Goal: Find specific page/section: Find specific page/section

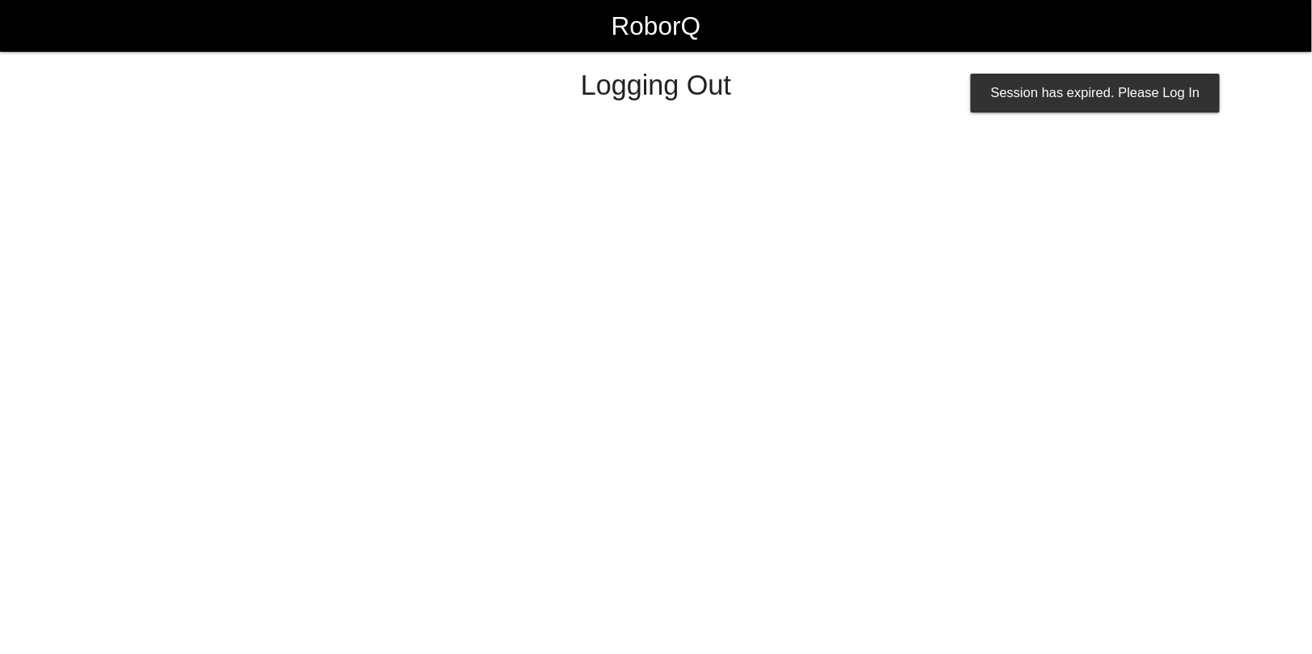
select select "Admin"
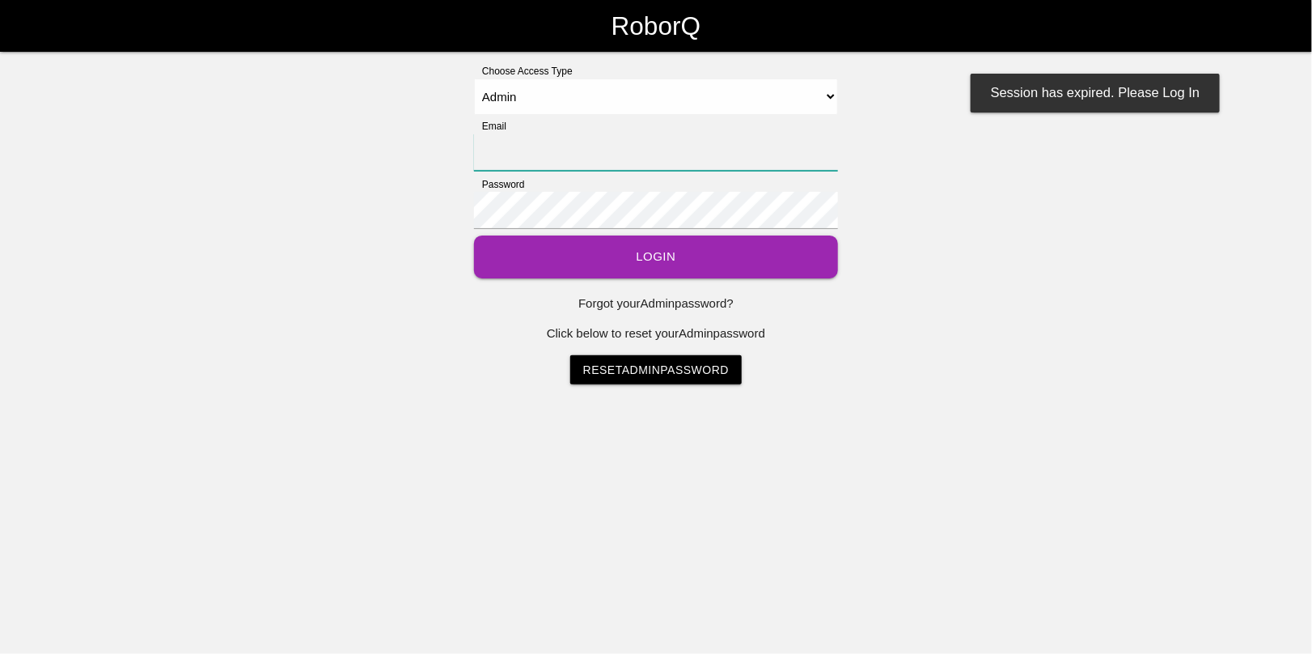
type input "[EMAIL_ADDRESS][DOMAIN_NAME]"
click at [645, 255] on button "Login" at bounding box center [656, 256] width 364 height 43
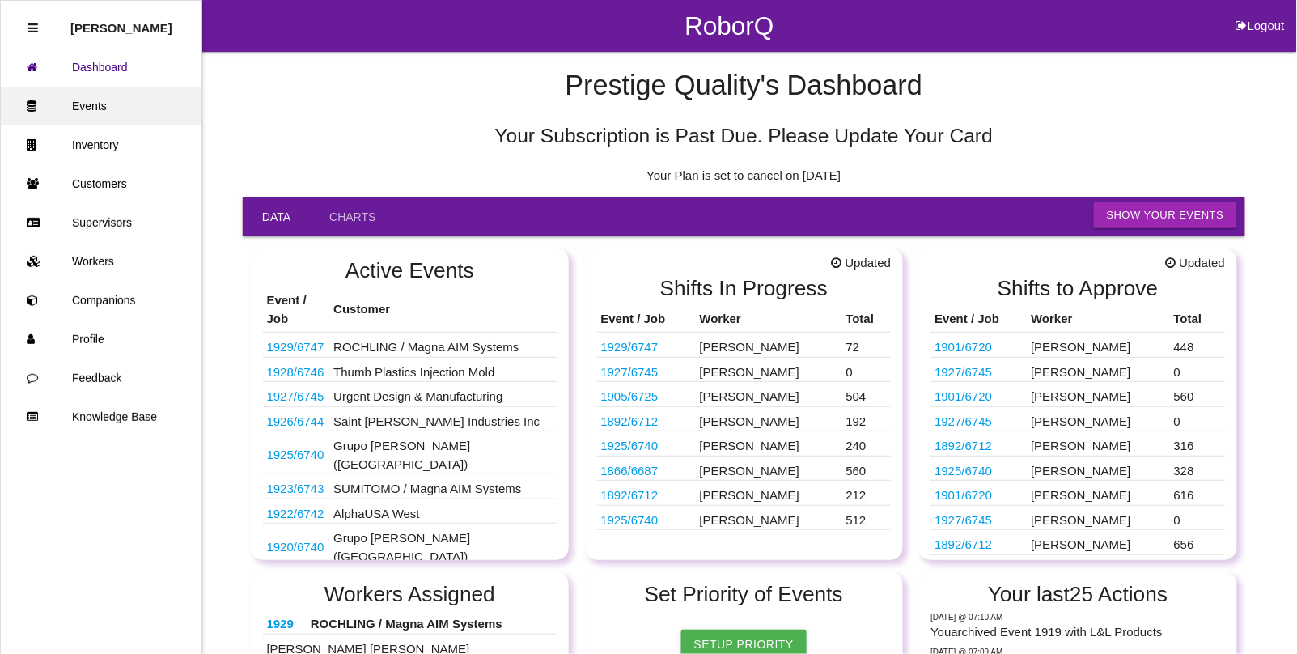
click at [95, 102] on link "Events" at bounding box center [101, 106] width 201 height 39
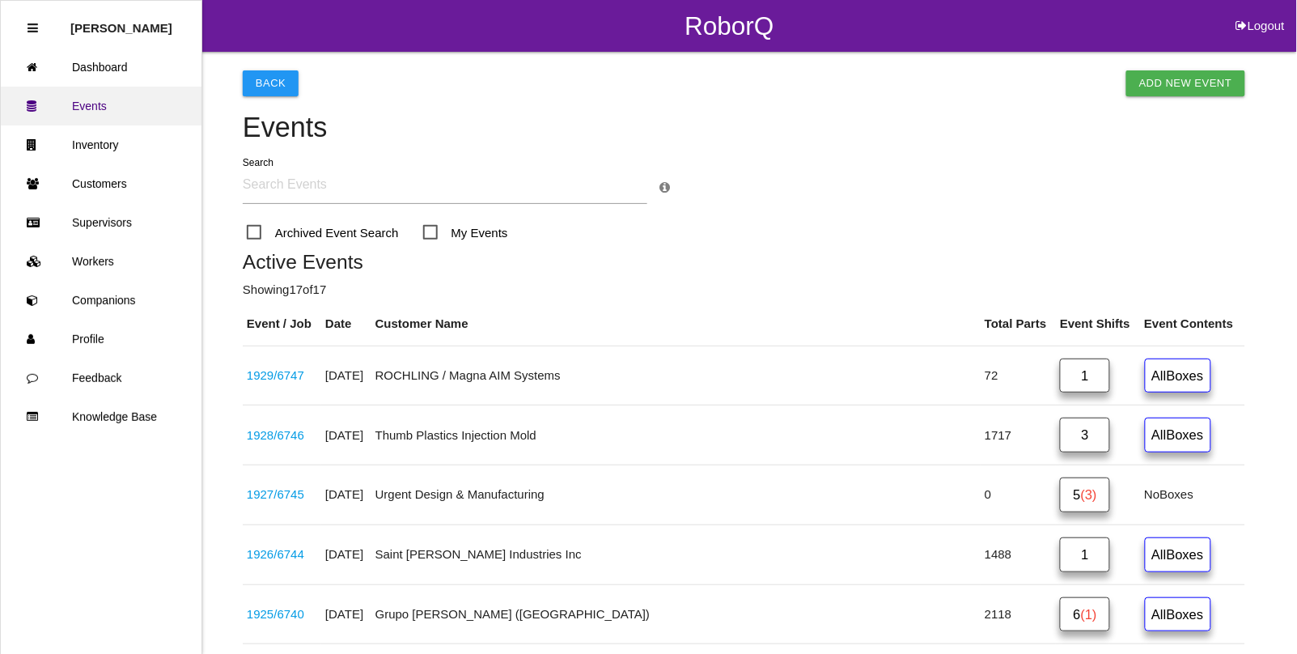
click at [106, 91] on link "Events" at bounding box center [101, 106] width 201 height 39
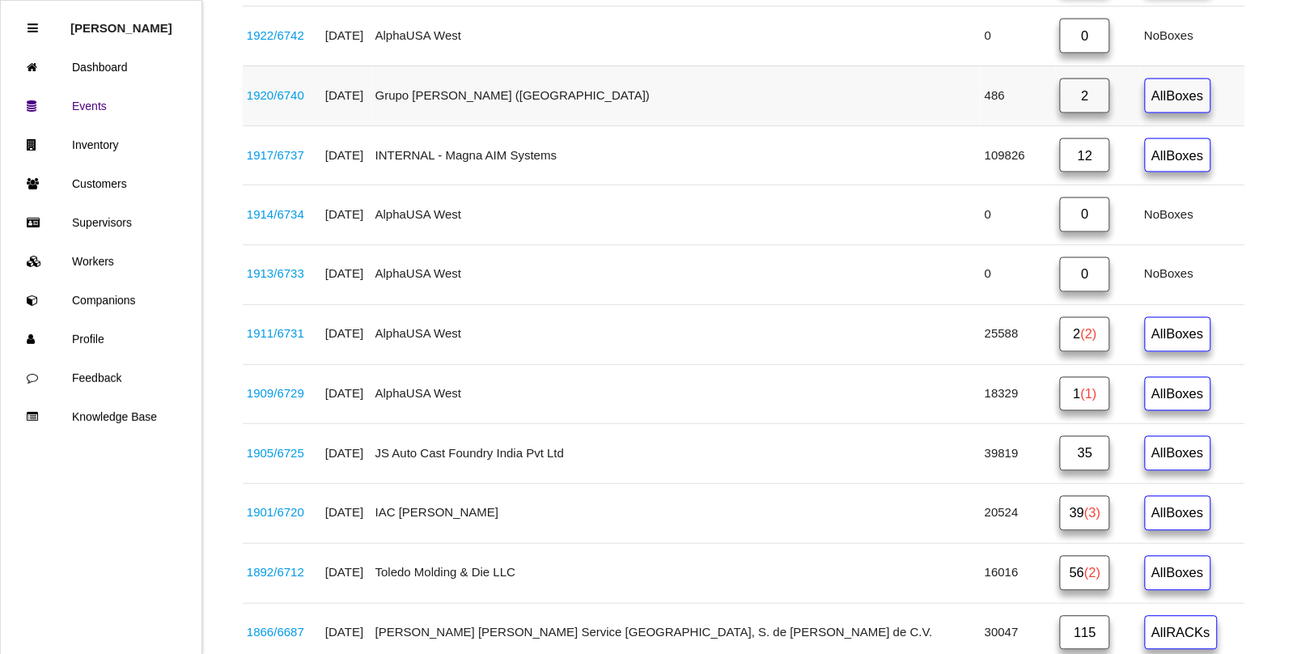
scroll to position [809, 0]
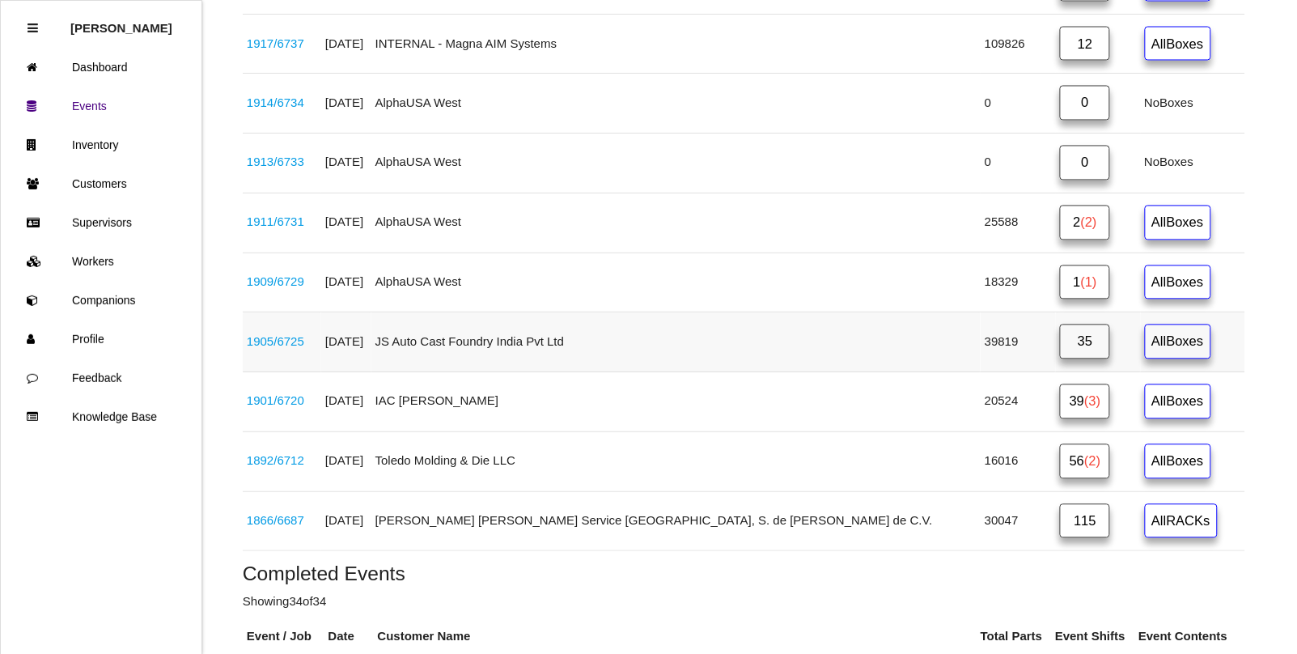
click at [1060, 354] on link "35" at bounding box center [1085, 341] width 50 height 35
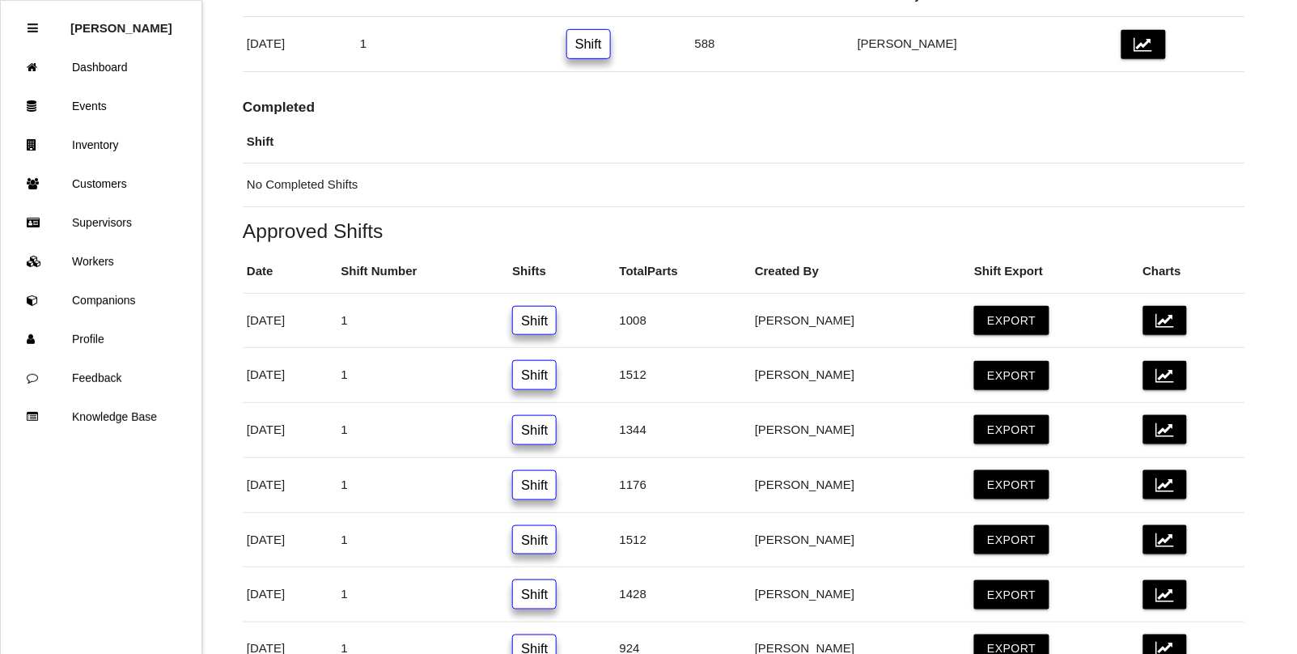
scroll to position [303, 0]
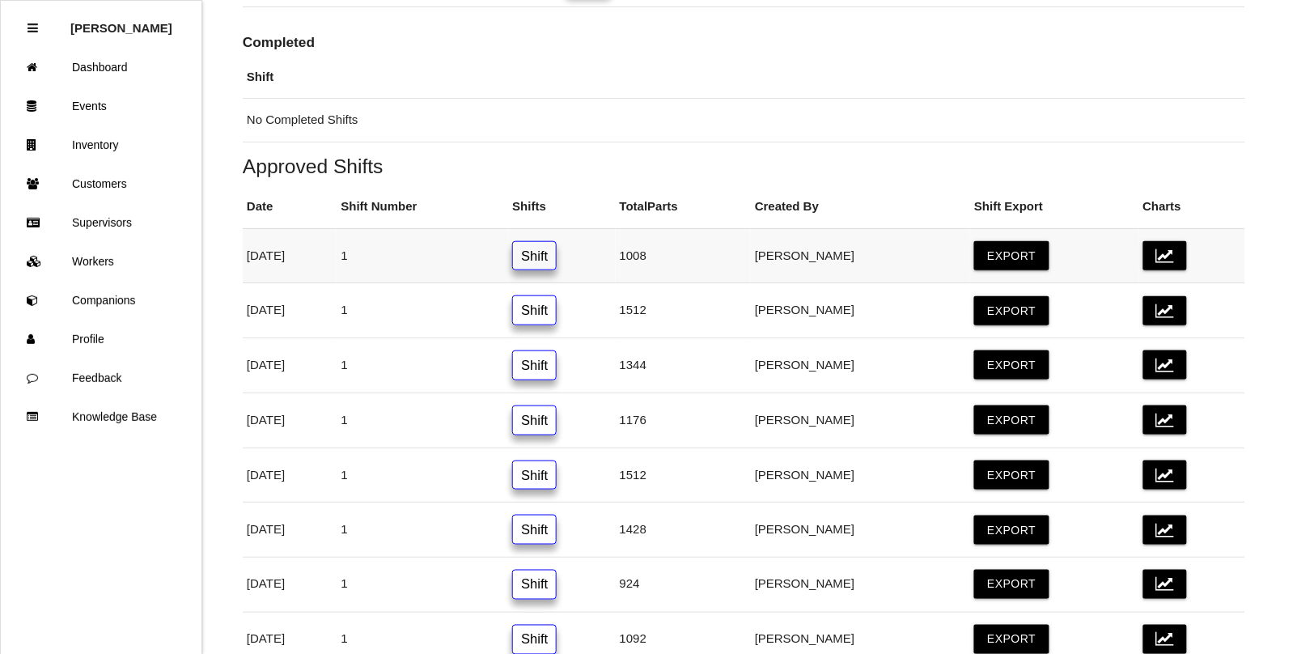
click at [557, 244] on link "Shift" at bounding box center [534, 256] width 44 height 30
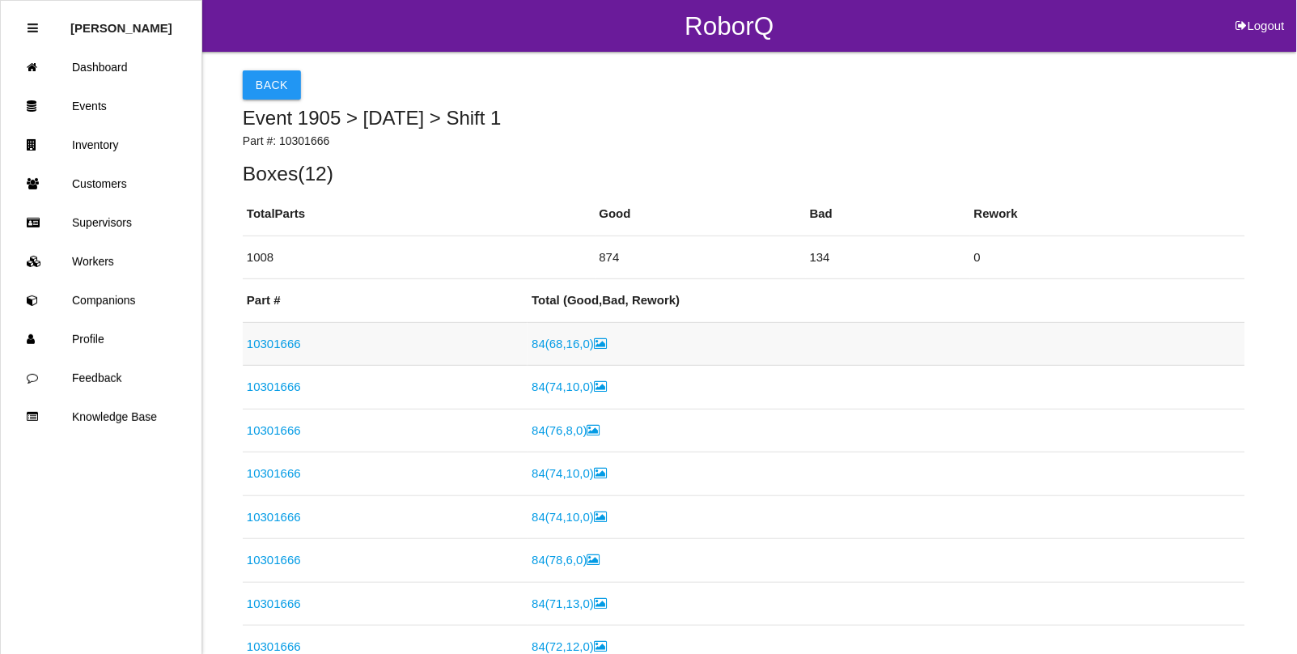
click at [267, 346] on link "10301666" at bounding box center [274, 344] width 54 height 14
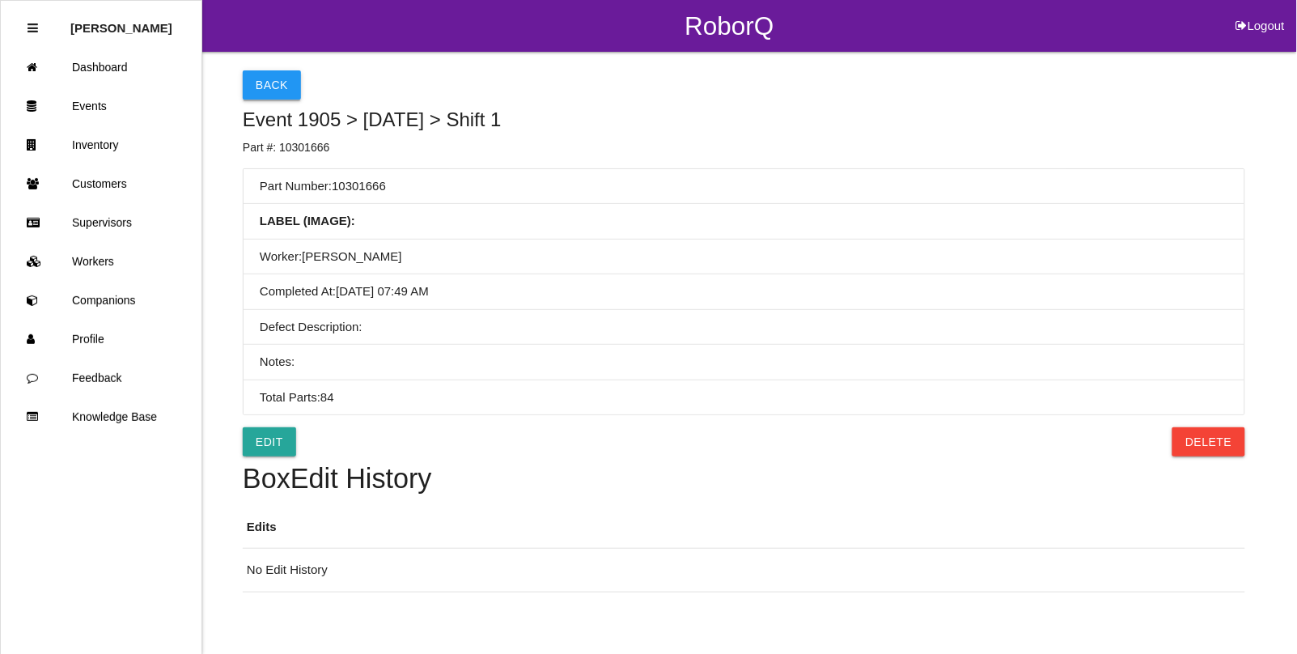
click at [273, 85] on button "Back" at bounding box center [272, 84] width 58 height 29
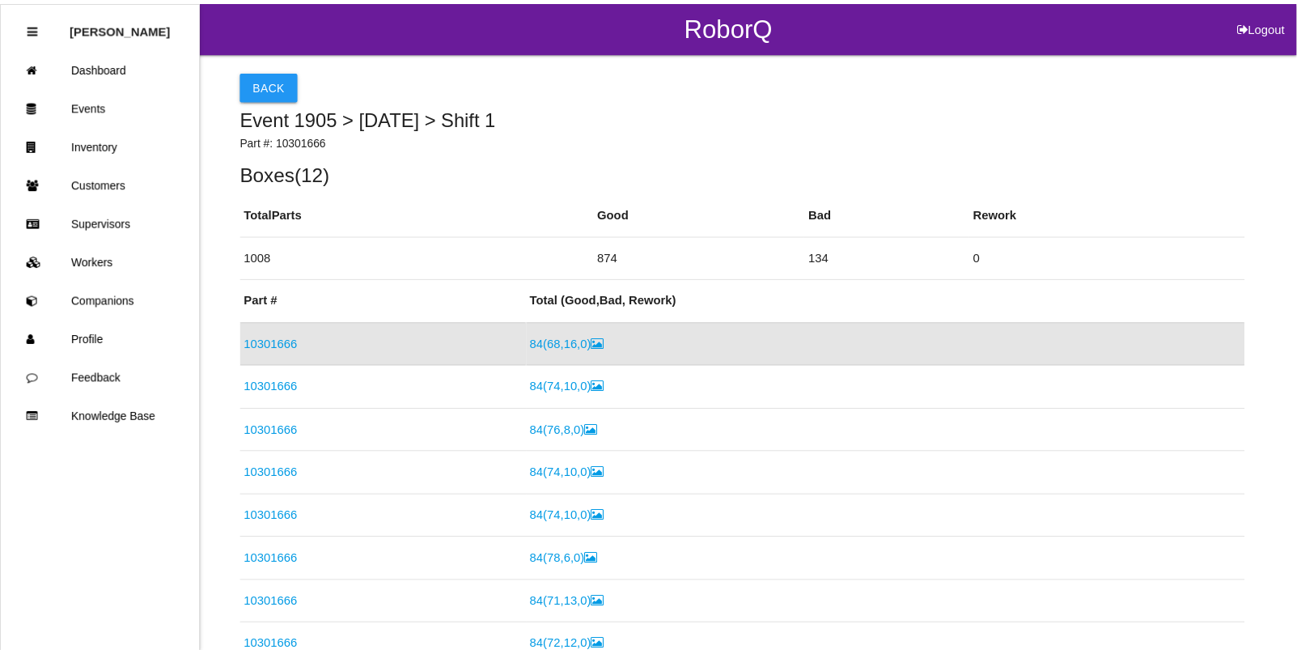
scroll to position [17, 0]
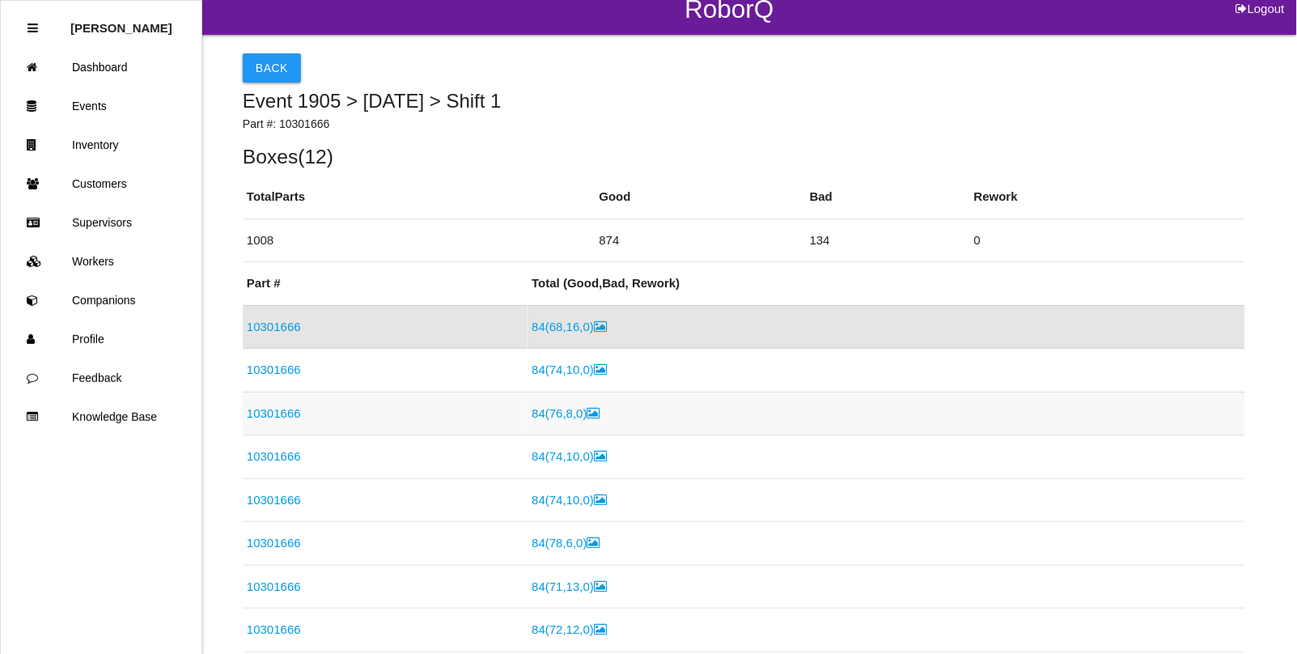
click at [268, 407] on link "10301666" at bounding box center [274, 413] width 54 height 14
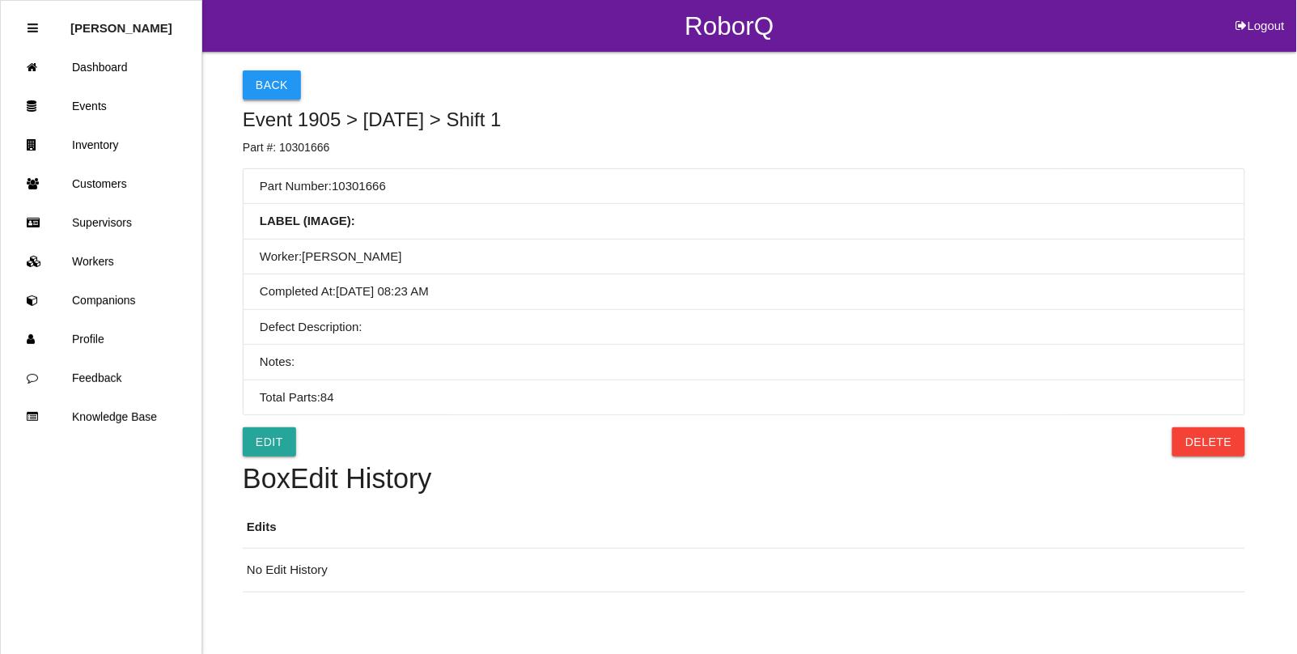
click at [269, 83] on button "Back" at bounding box center [272, 84] width 58 height 29
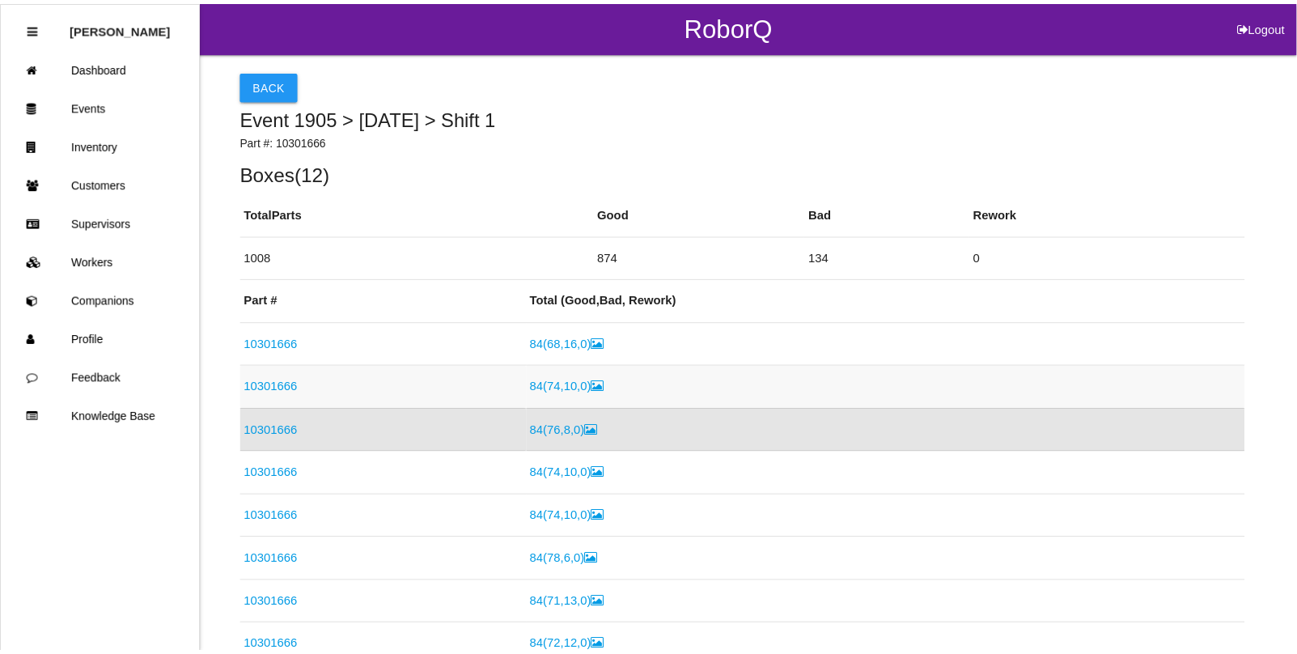
scroll to position [104, 0]
